Goal: Check status

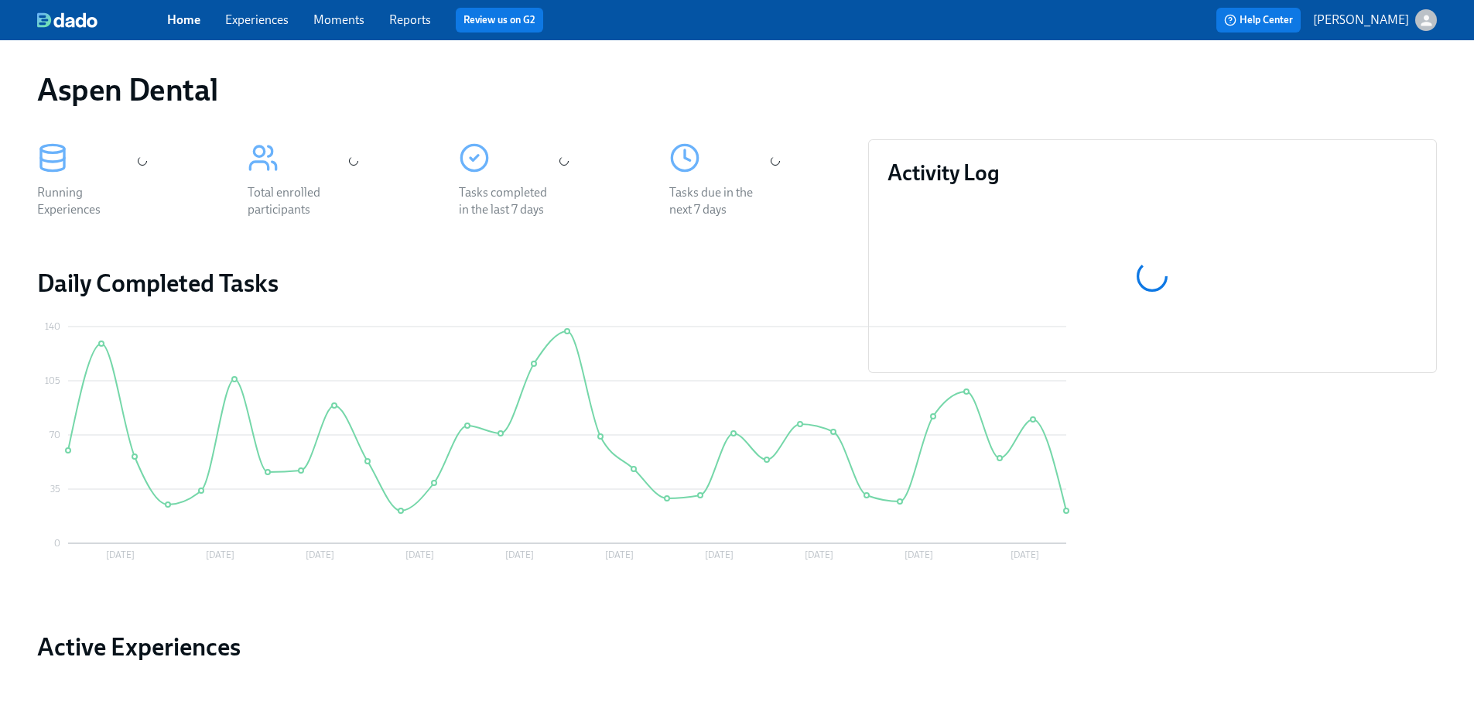
click at [401, 24] on link "Reports" at bounding box center [410, 19] width 42 height 15
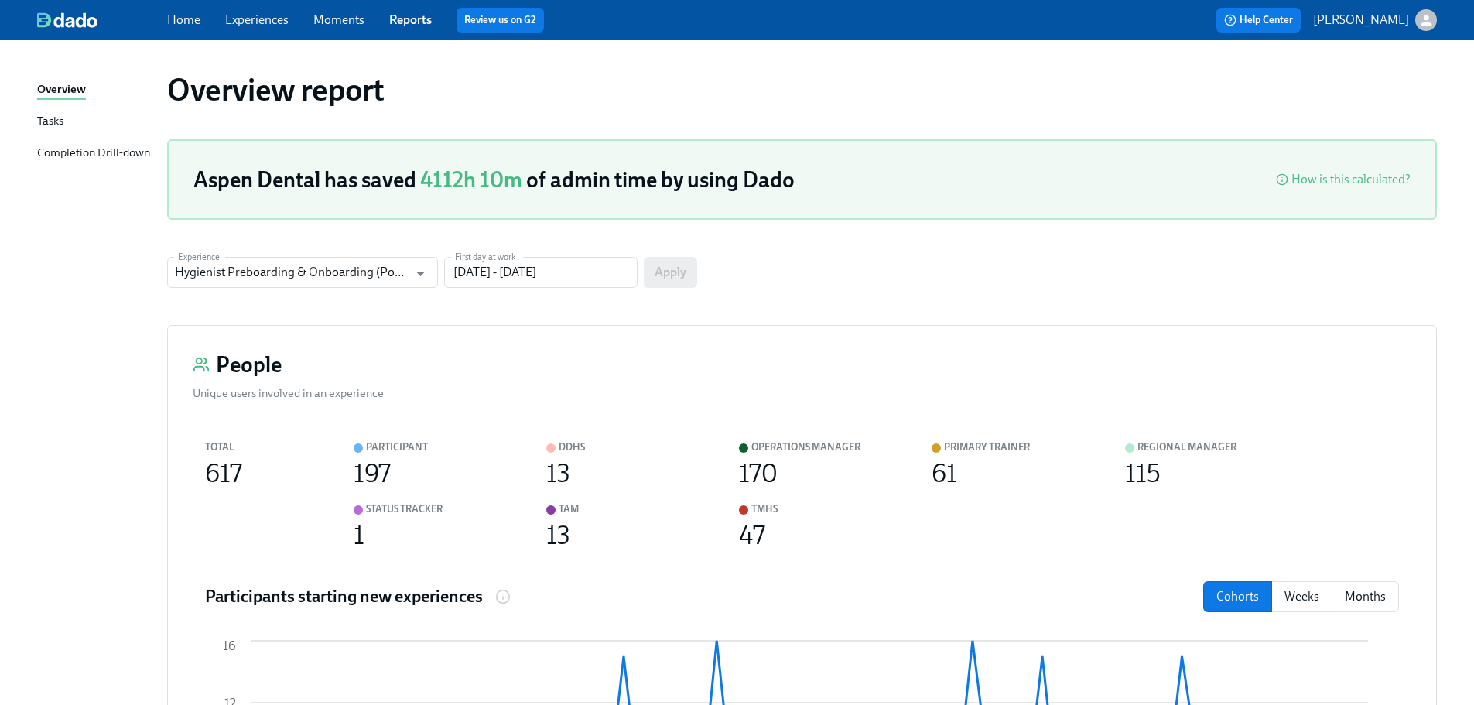
click at [79, 153] on div "Completion Drill-down" at bounding box center [93, 153] width 113 height 19
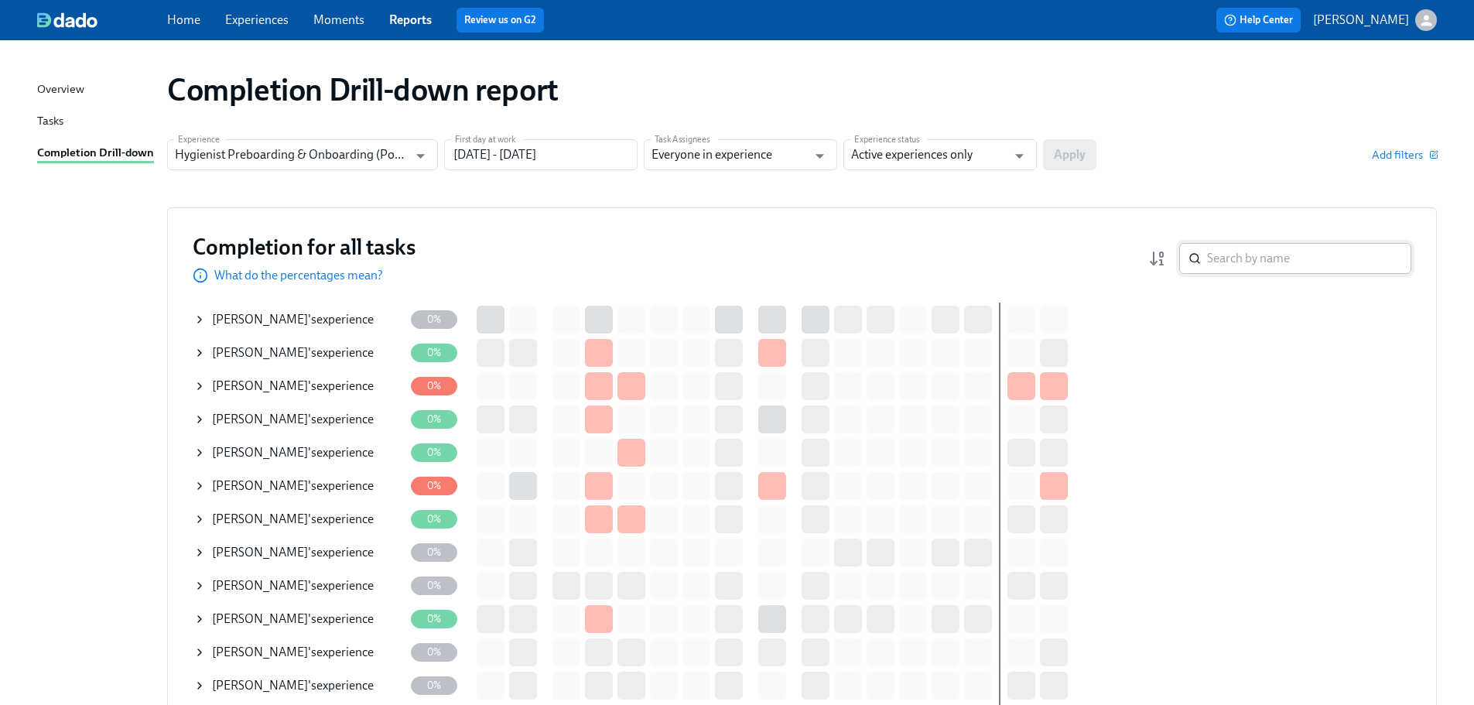
click at [1239, 269] on input "search" at bounding box center [1309, 258] width 204 height 31
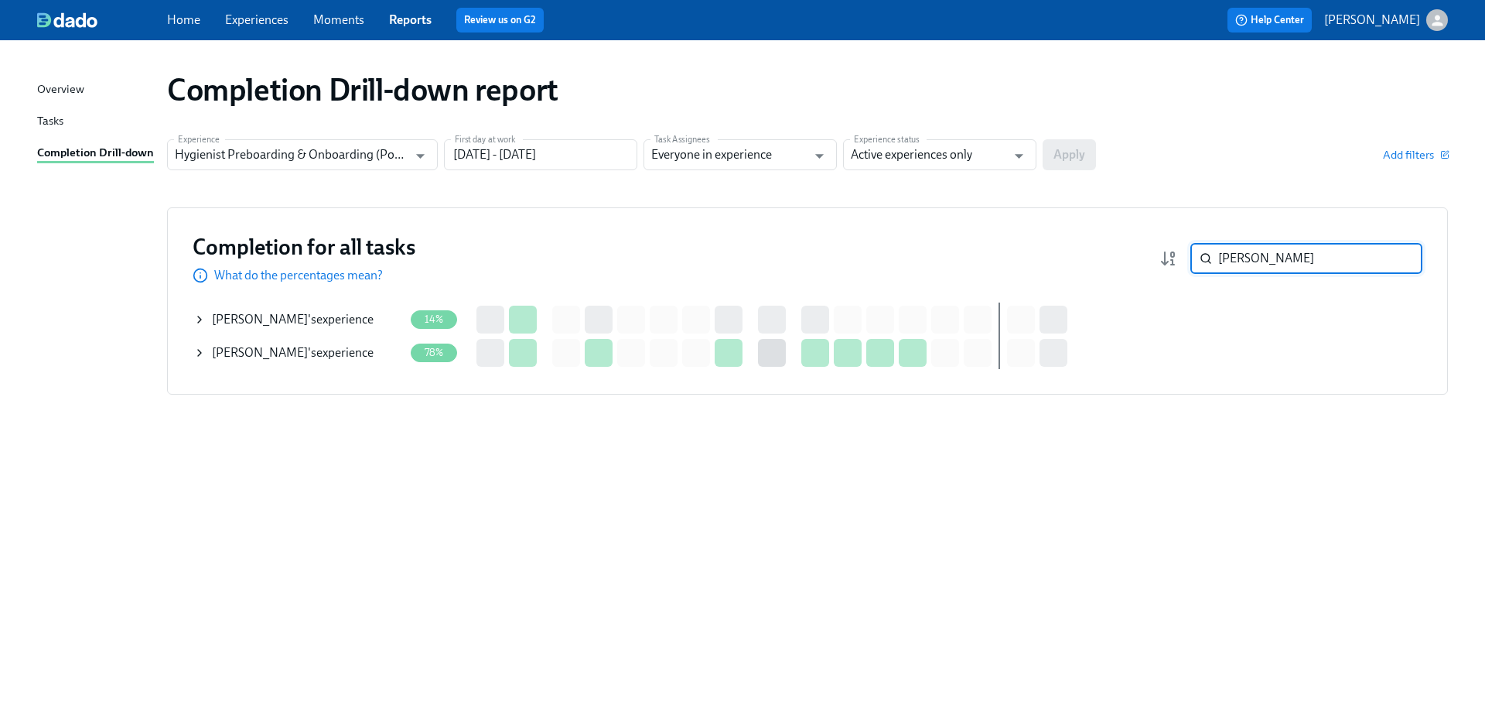
type input "[PERSON_NAME]"
